Goal: Information Seeking & Learning: Learn about a topic

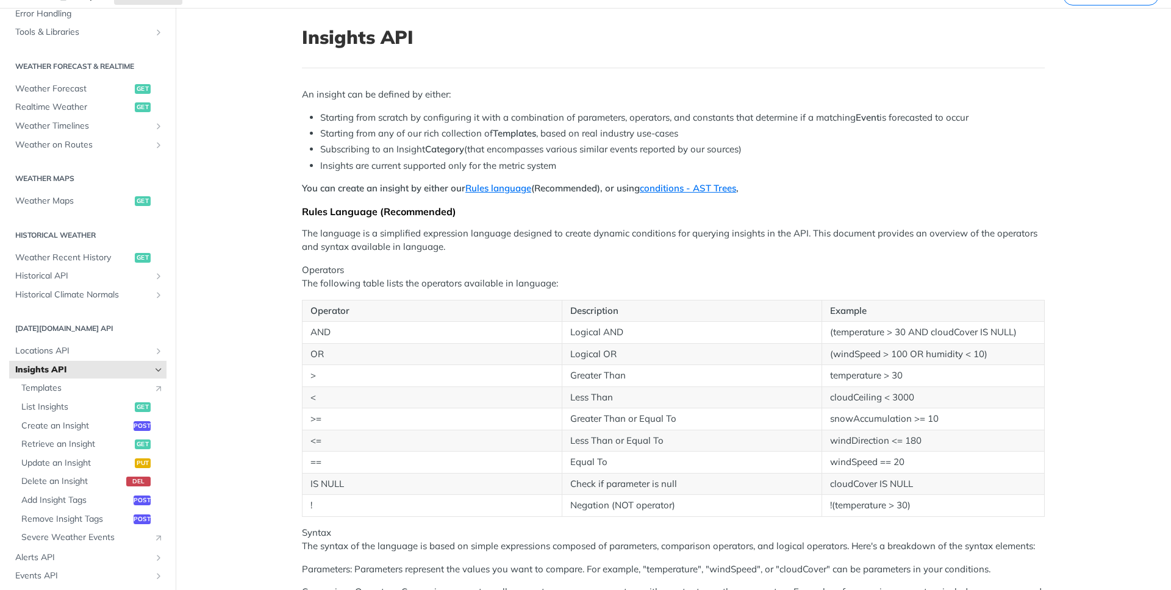
scroll to position [45, 0]
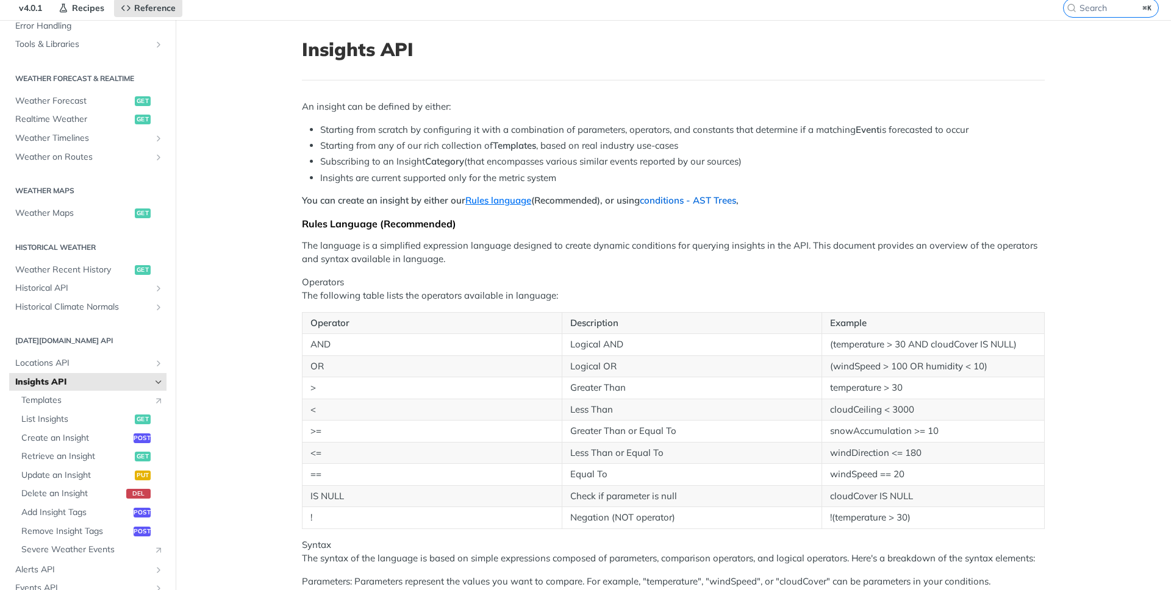
click at [700, 198] on link "conditions - AST Trees" at bounding box center [688, 201] width 96 height 12
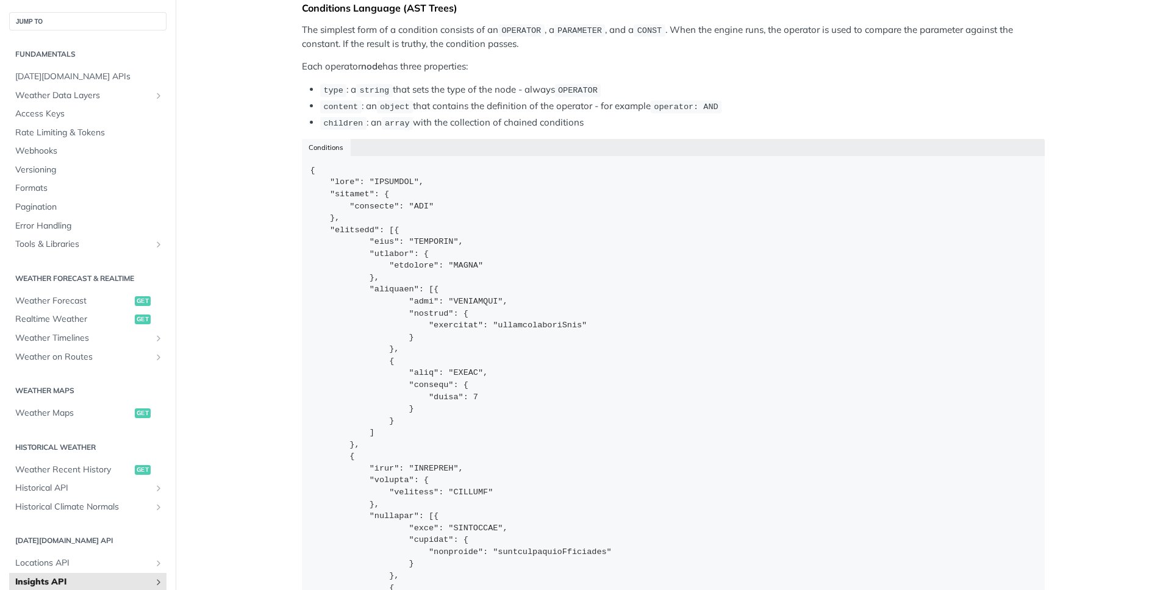
scroll to position [220, 0]
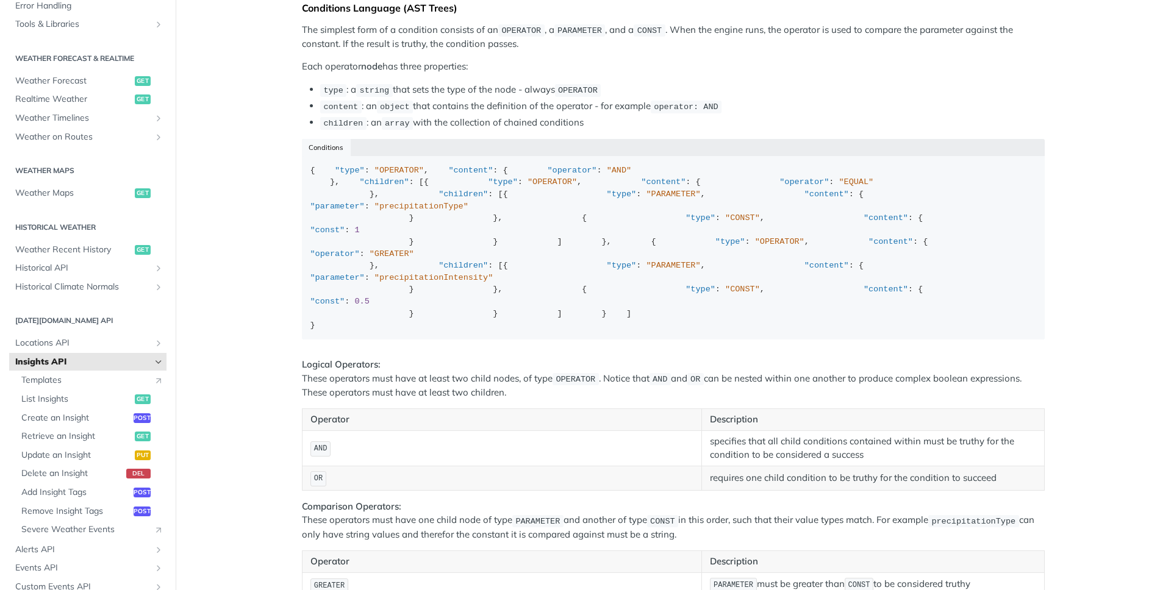
click at [288, 229] on article "Insights API An insight can be defined by either: Starting from scratch by conf…" at bounding box center [673, 25] width 781 height 2537
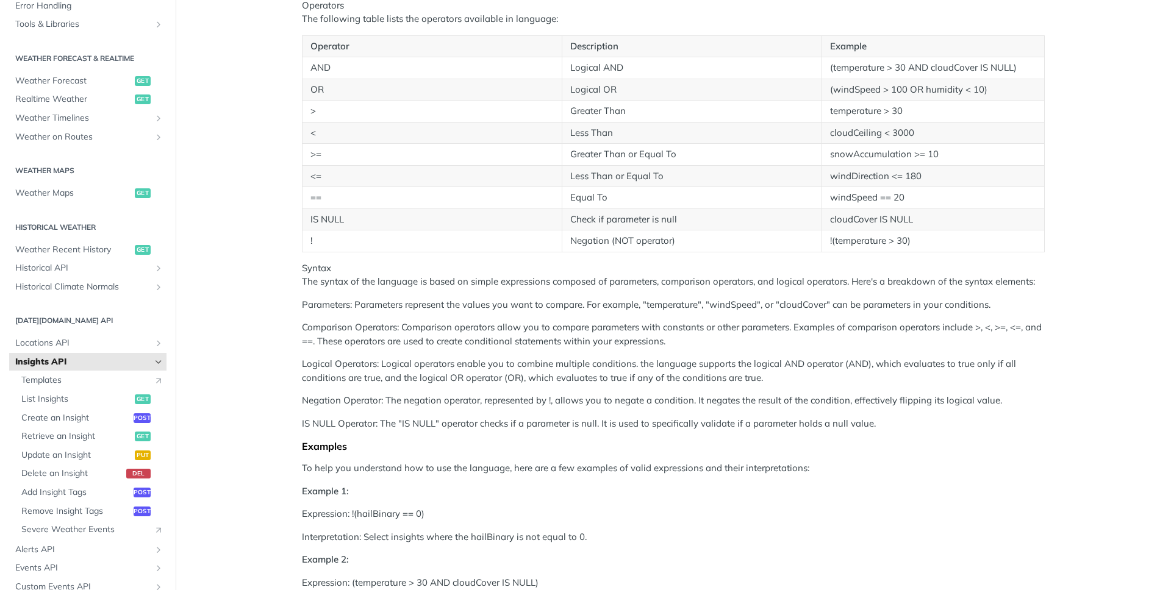
scroll to position [0, 0]
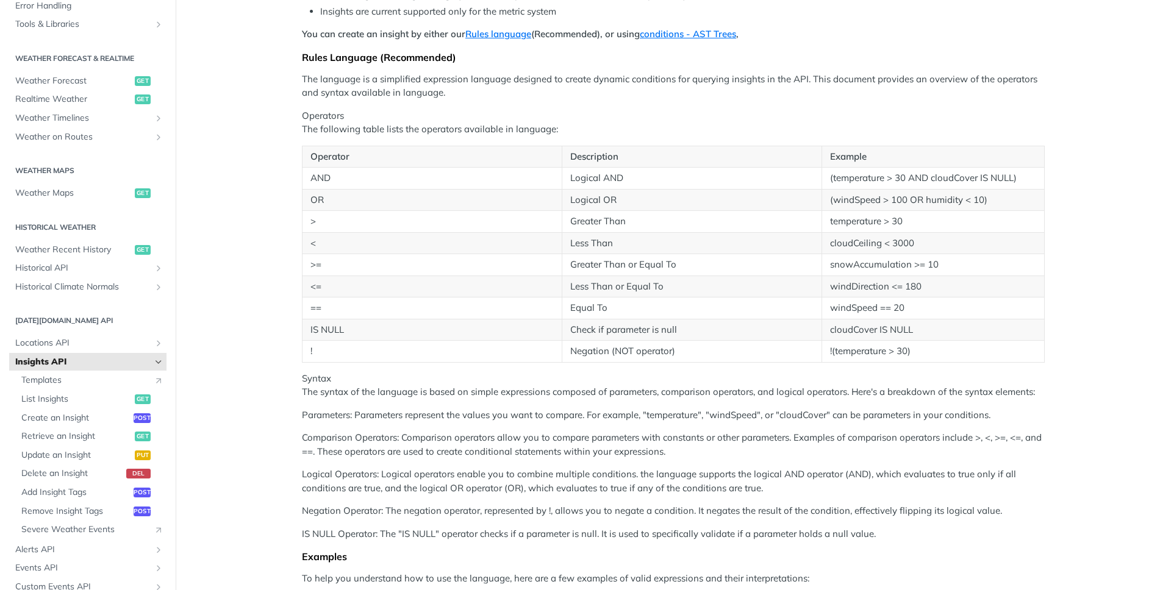
scroll to position [216, 0]
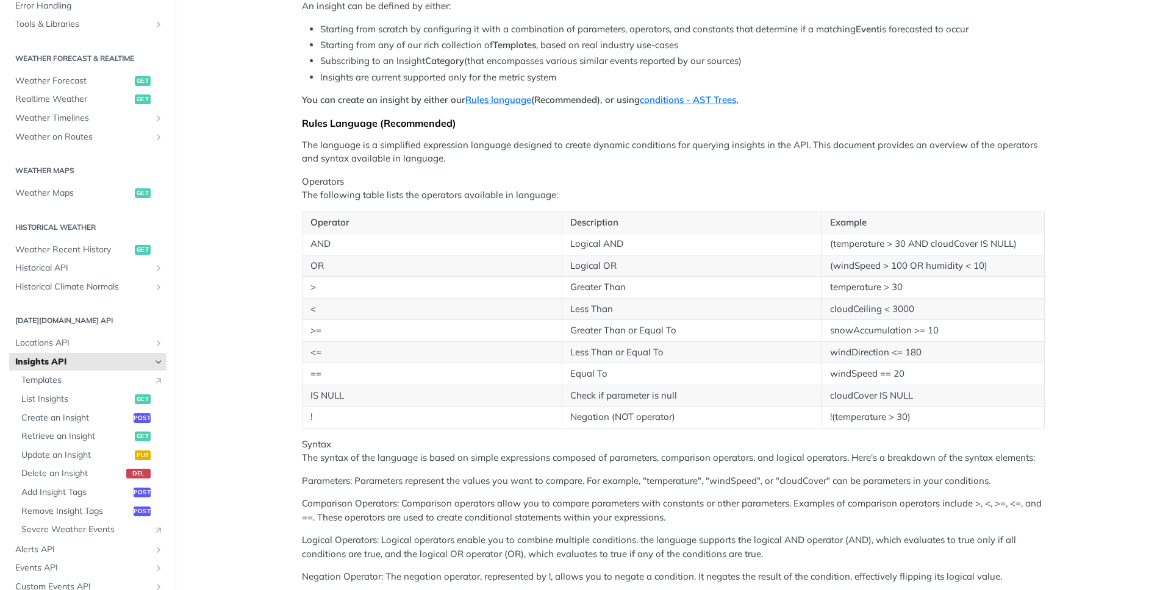
scroll to position [10, 0]
